Goal: Find contact information: Find contact information

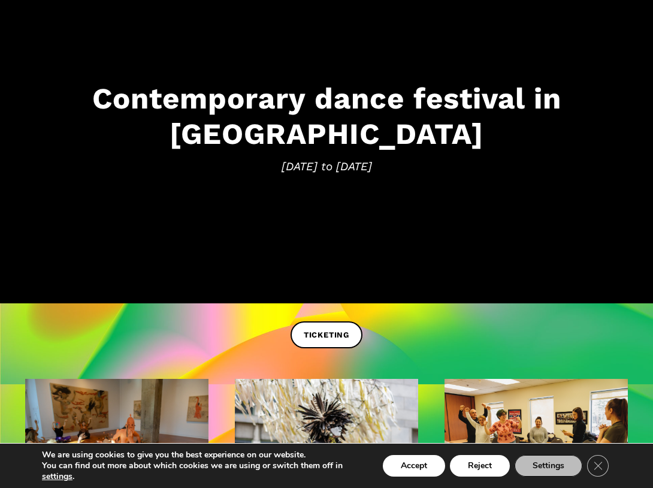
scroll to position [132, 0]
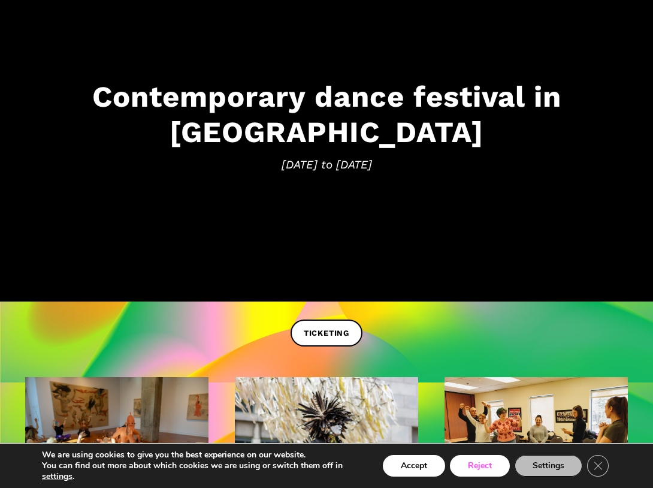
click at [465, 463] on button "Reject" at bounding box center [480, 466] width 60 height 22
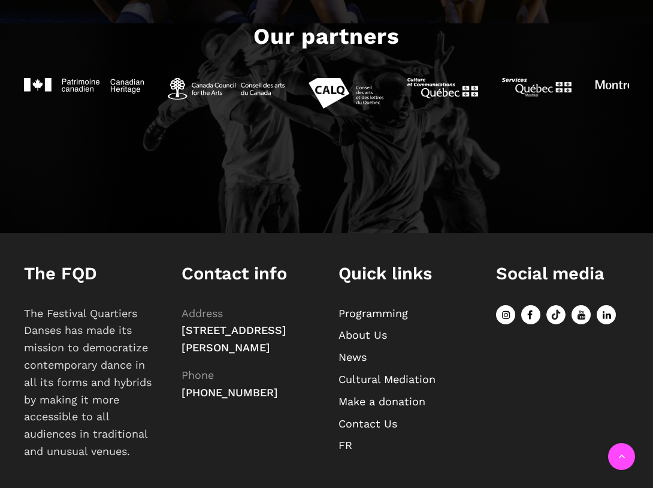
scroll to position [1215, 0]
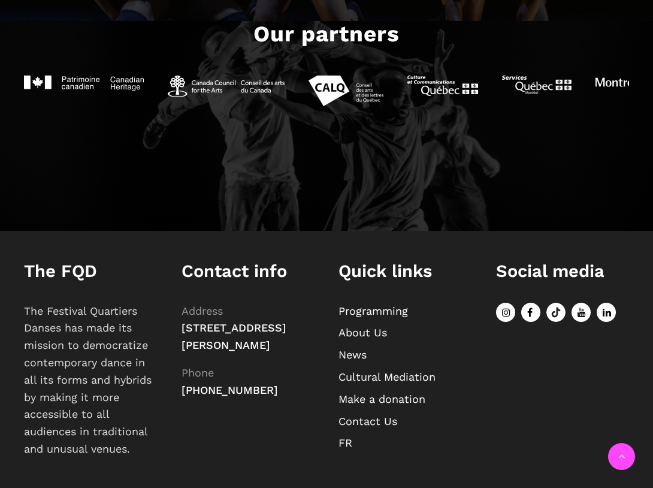
click at [377, 333] on link "About Us" at bounding box center [363, 332] width 49 height 13
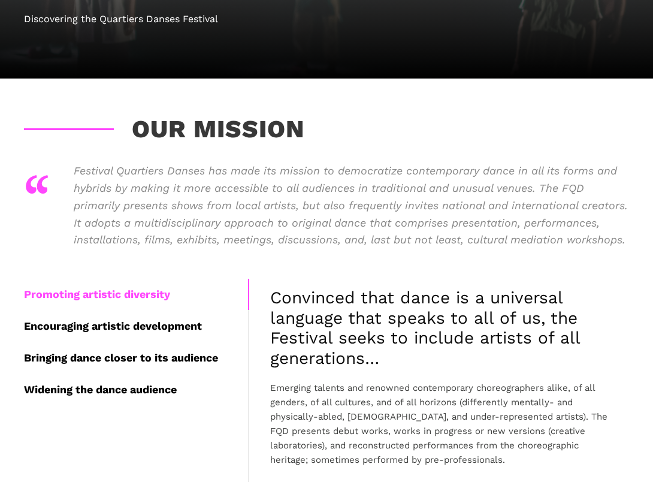
scroll to position [176, 0]
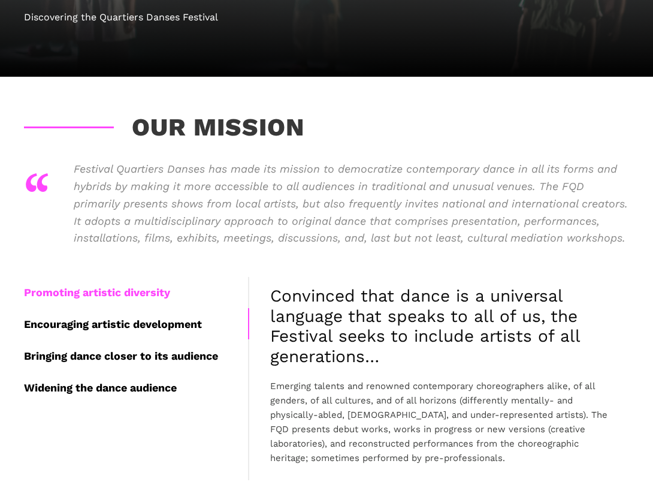
click at [187, 320] on div "Encouraging artistic development" at bounding box center [136, 325] width 224 height 32
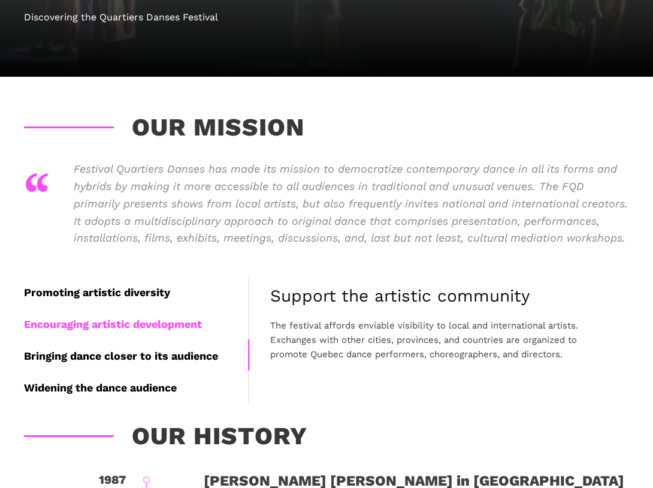
click at [170, 351] on div "Bringing dance closer to its audience" at bounding box center [136, 357] width 224 height 32
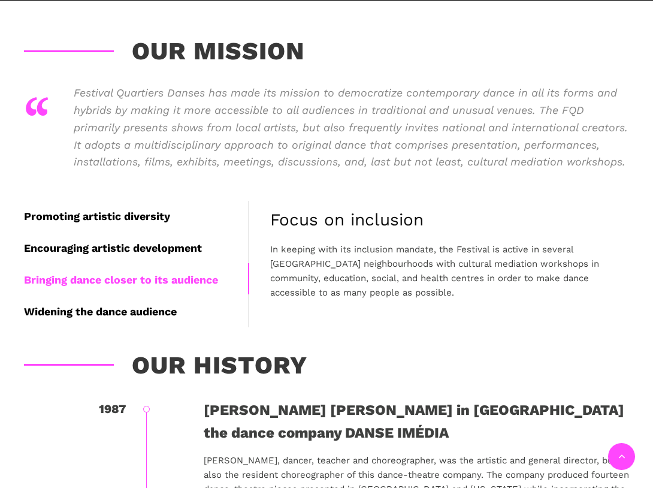
scroll to position [254, 0]
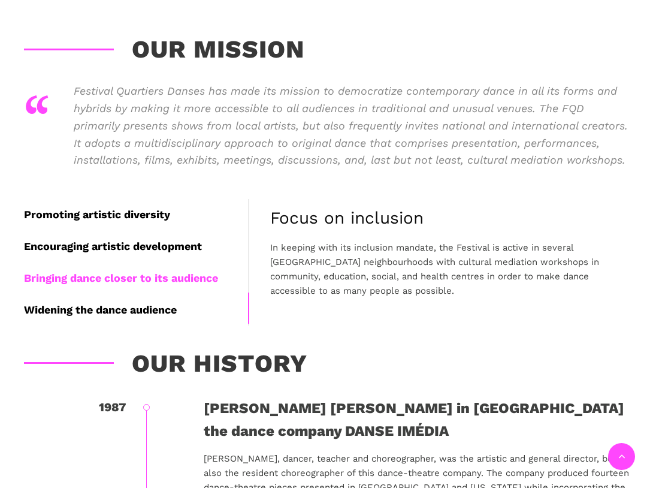
click at [141, 308] on div "Widening the dance audience" at bounding box center [136, 310] width 224 height 32
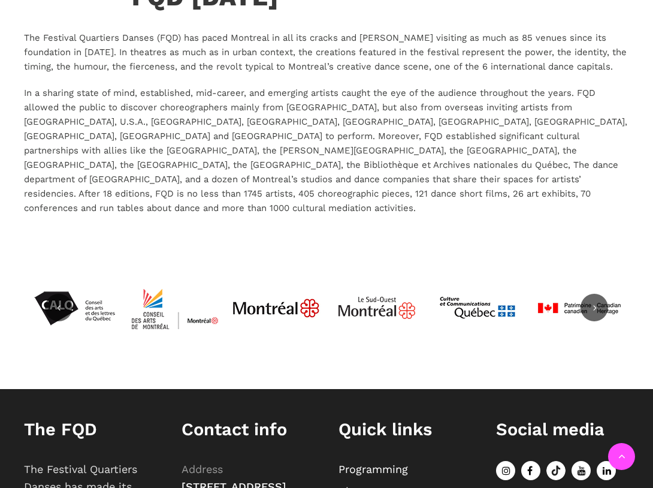
scroll to position [2586, 0]
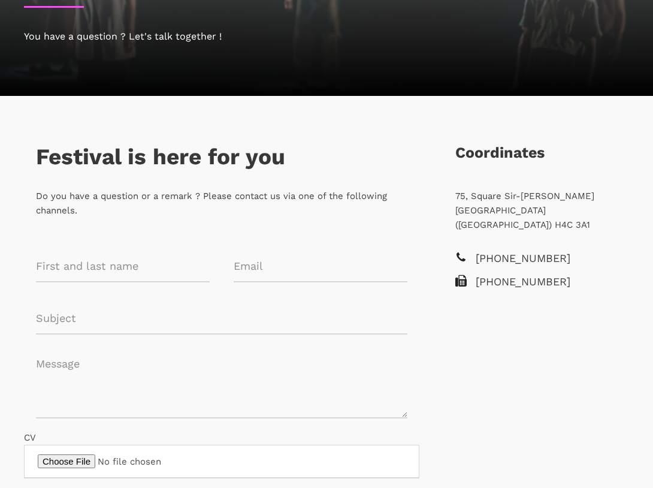
scroll to position [153, 0]
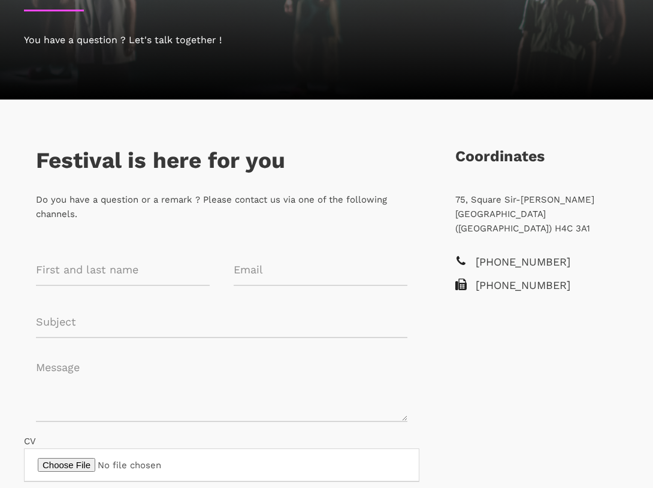
drag, startPoint x: 564, startPoint y: 263, endPoint x: 475, endPoint y: 263, distance: 88.1
click at [476, 263] on span "[PHONE_NUMBER]" at bounding box center [546, 262] width 141 height 17
copy span "[PHONE_NUMBER]"
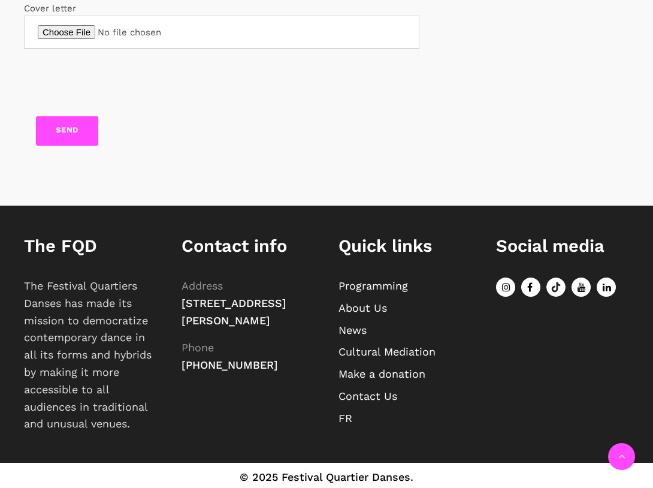
scroll to position [647, 0]
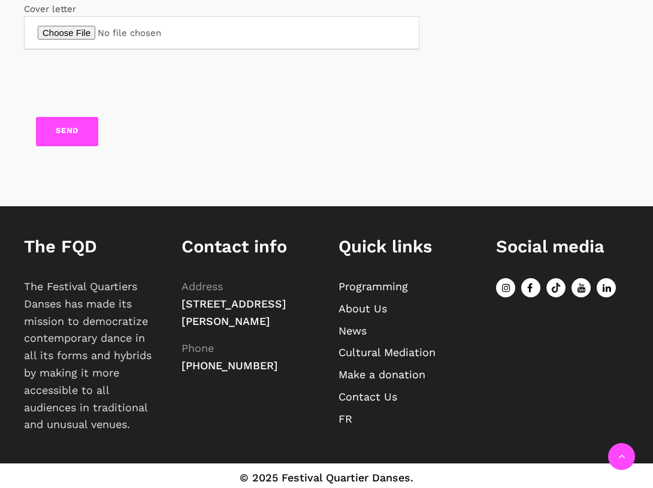
click at [531, 288] on icon at bounding box center [531, 287] width 19 height 19
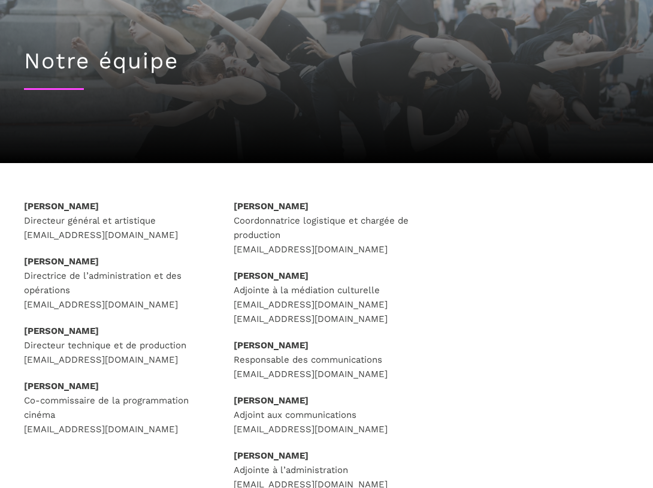
scroll to position [70, 0]
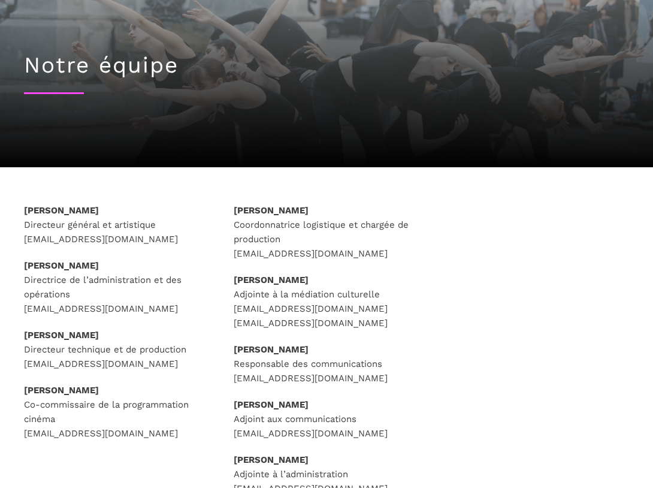
drag, startPoint x: 129, startPoint y: 210, endPoint x: 0, endPoint y: 210, distance: 129.5
click at [0, 210] on div "[PERSON_NAME] Directeur général et artistique [EMAIL_ADDRESS][DOMAIN_NAME] [PER…" at bounding box center [326, 364] width 653 height 323
copy strong "[PERSON_NAME]"
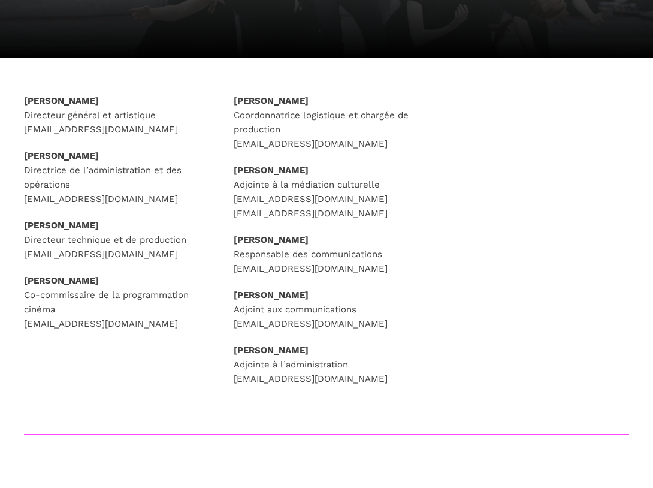
scroll to position [177, 0]
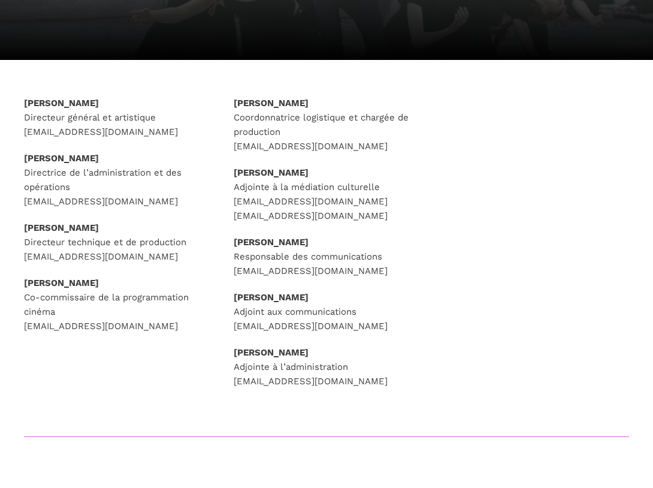
drag, startPoint x: 170, startPoint y: 129, endPoint x: 16, endPoint y: 125, distance: 153.5
click at [16, 125] on div "[PERSON_NAME] Directeur général et artistique [EMAIL_ADDRESS][DOMAIN_NAME] [PER…" at bounding box center [117, 229] width 210 height 267
copy p "[EMAIL_ADDRESS][DOMAIN_NAME]"
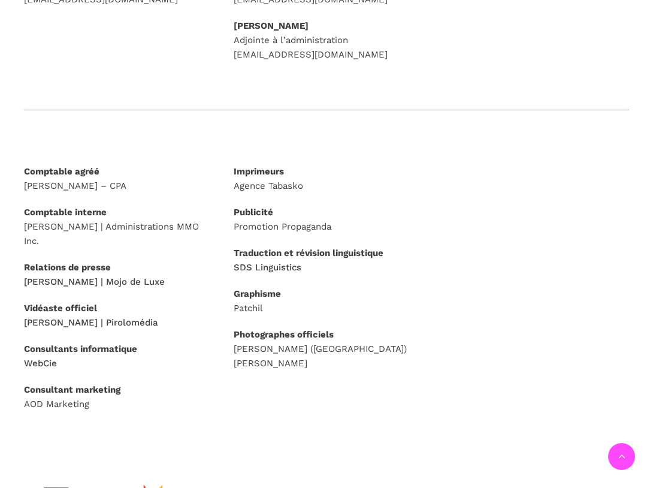
scroll to position [508, 0]
